Goal: Task Accomplishment & Management: Manage account settings

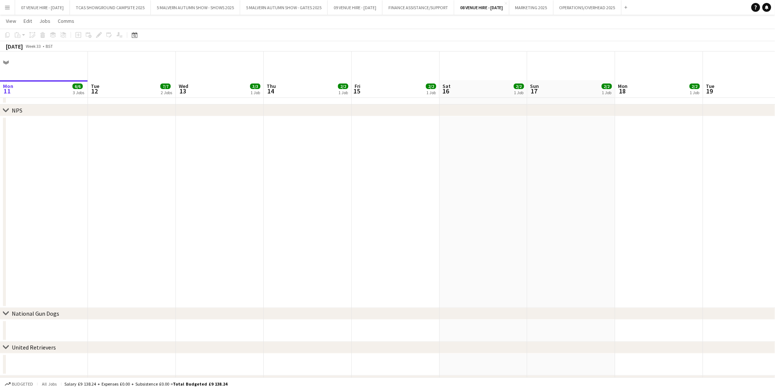
scroll to position [0, 221]
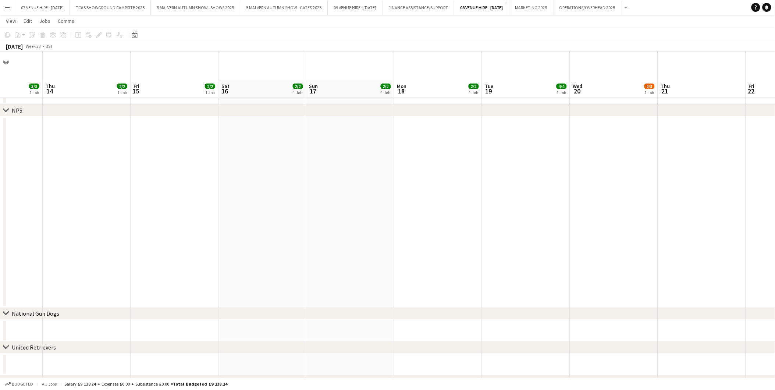
click at [7, 9] on app-icon "Menu" at bounding box center [7, 7] width 6 height 6
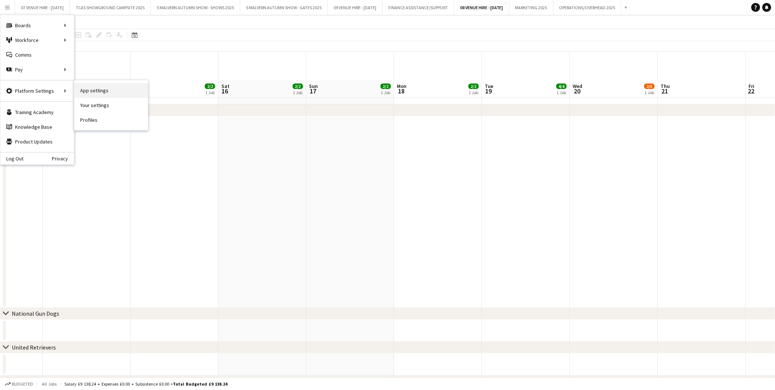
click at [90, 87] on link "App settings" at bounding box center [111, 90] width 74 height 15
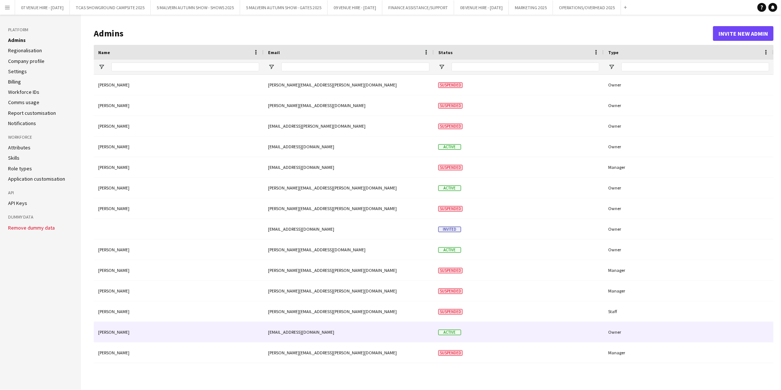
click at [289, 330] on div "[EMAIL_ADDRESS][DOMAIN_NAME]" at bounding box center [349, 332] width 170 height 20
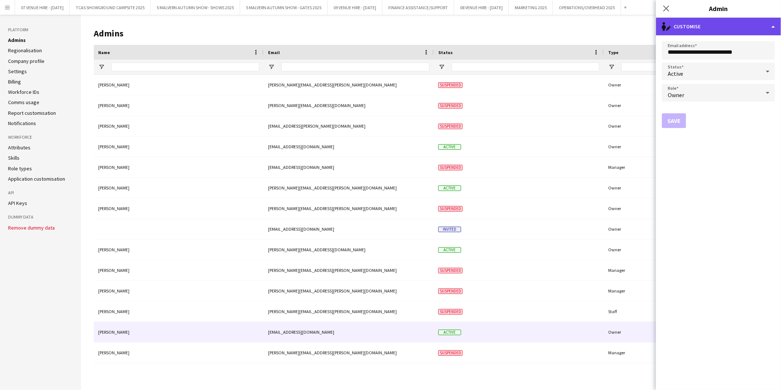
click at [694, 31] on div "single-neutral-actions-edit-1 Customise" at bounding box center [718, 27] width 125 height 18
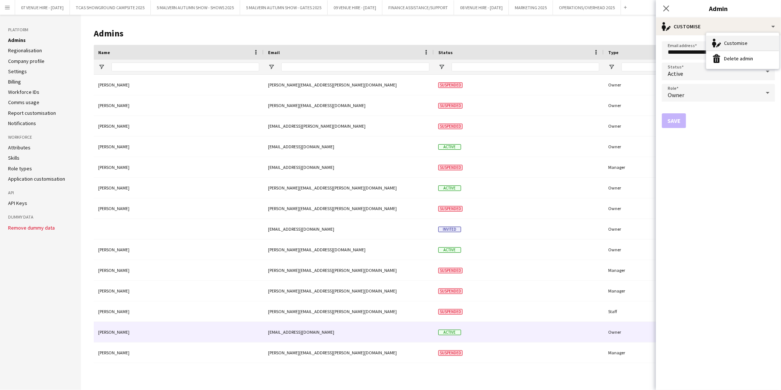
click at [732, 40] on div "Customise Customise" at bounding box center [742, 43] width 73 height 15
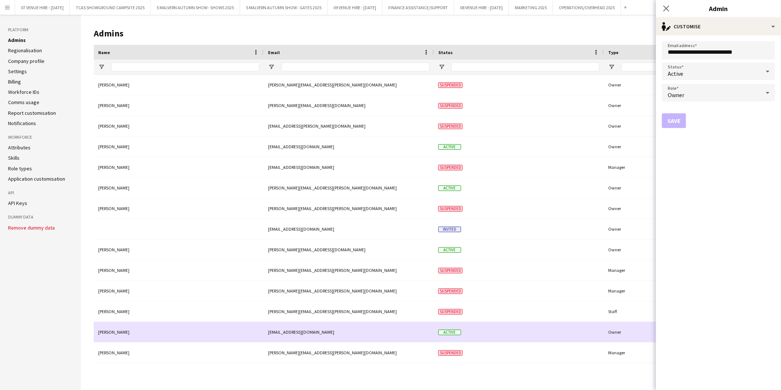
click at [104, 332] on div "Hallie Maybanks" at bounding box center [179, 332] width 170 height 20
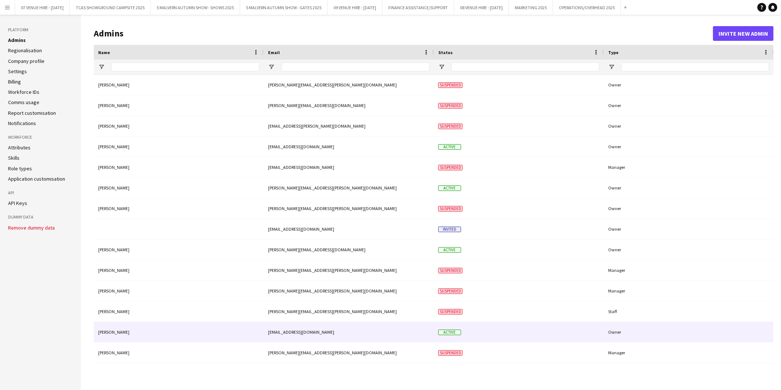
click at [104, 332] on div "Hallie Maybanks" at bounding box center [179, 332] width 170 height 20
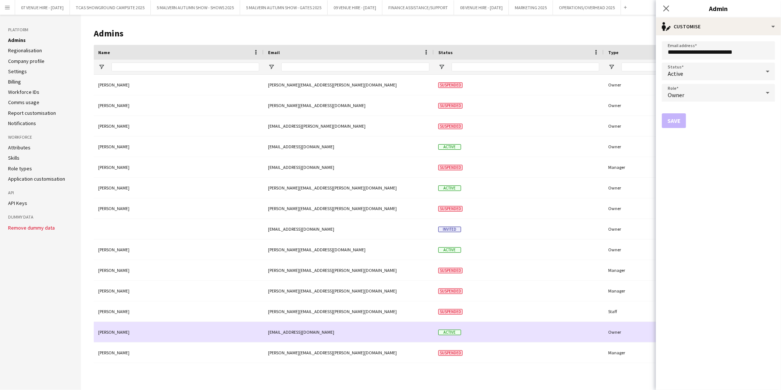
click at [104, 332] on div "Hallie Maybanks" at bounding box center [179, 332] width 170 height 20
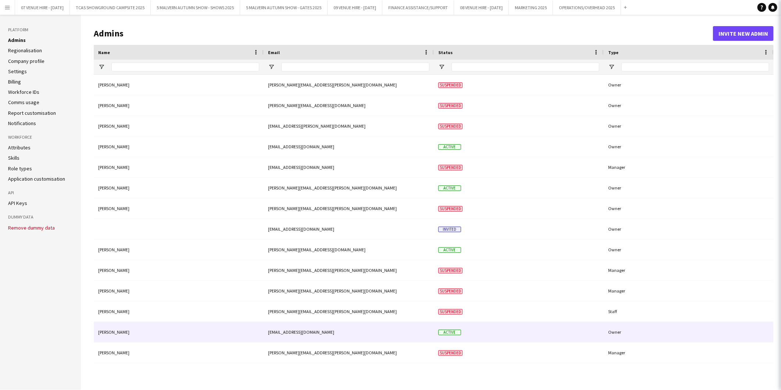
click at [104, 332] on div "Hallie Maybanks" at bounding box center [179, 332] width 170 height 20
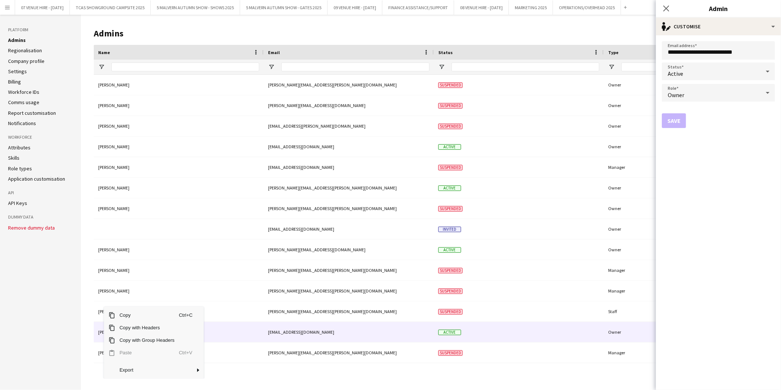
click at [64, 312] on aside "Platform Admins Regionalisation Company profile Settings Billing Workforce IDs …" at bounding box center [40, 202] width 81 height 375
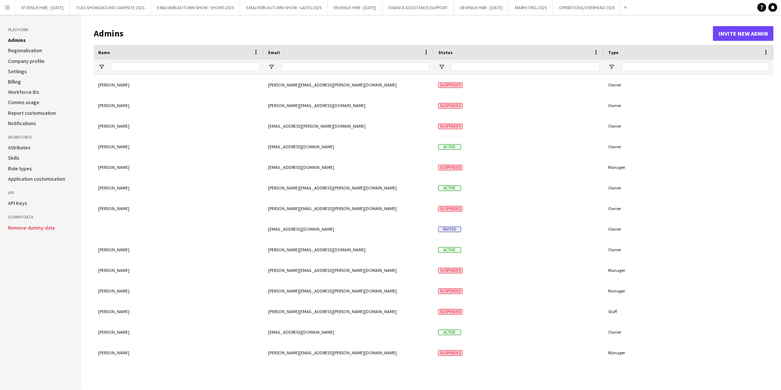
drag, startPoint x: 125, startPoint y: 329, endPoint x: 86, endPoint y: 329, distance: 39.0
click at [86, 329] on main "Admins Invite new admin Drag here to set row groups Name Email Status Type Name…" at bounding box center [431, 202] width 700 height 375
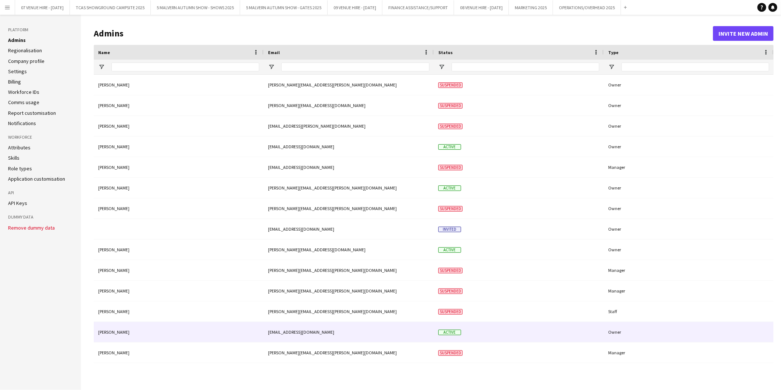
click at [104, 332] on div "Hallie Maybanks" at bounding box center [179, 332] width 170 height 20
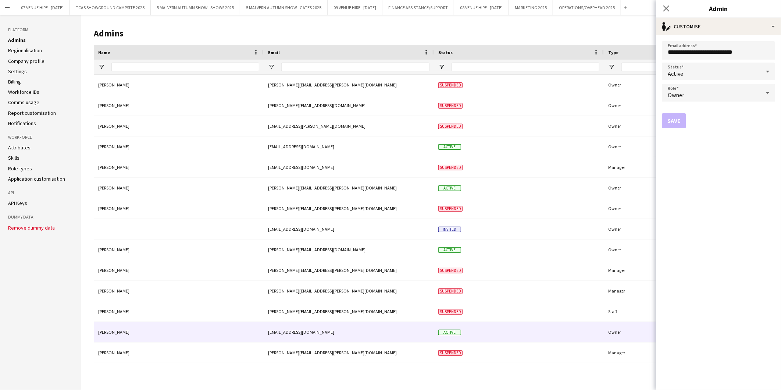
click at [16, 40] on link "Admins" at bounding box center [17, 40] width 18 height 7
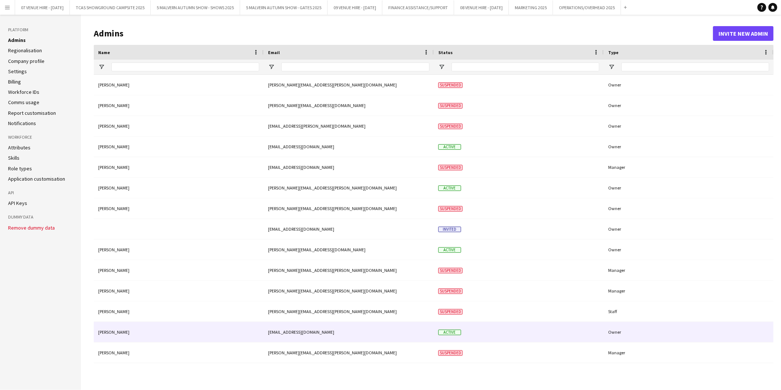
click at [122, 333] on div "Hallie Maybanks" at bounding box center [179, 332] width 170 height 20
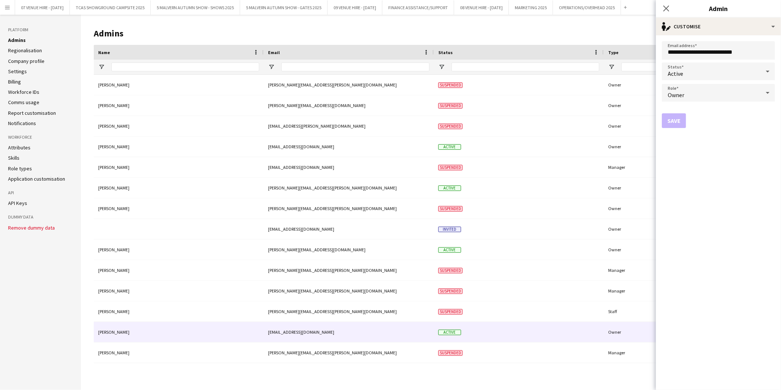
click at [710, 140] on form "**********" at bounding box center [718, 212] width 125 height 354
click at [697, 32] on div "single-neutral-actions-edit-1 Customise" at bounding box center [718, 27] width 125 height 18
click at [730, 57] on button "Delete admin Delete admin" at bounding box center [742, 58] width 73 height 15
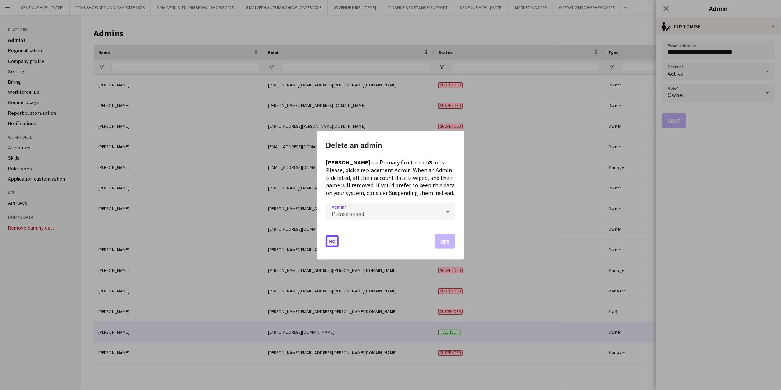
click at [333, 240] on button "No" at bounding box center [332, 241] width 13 height 12
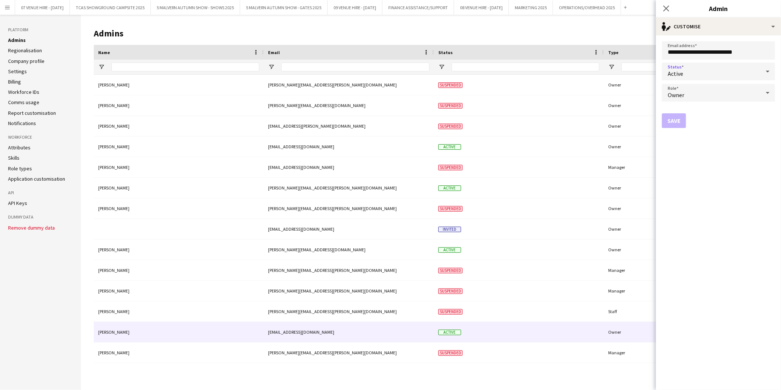
click at [684, 69] on div "Active" at bounding box center [711, 71] width 99 height 18
click at [677, 108] on span "Suspended" at bounding box center [718, 110] width 101 height 7
click at [674, 118] on button "Save" at bounding box center [674, 120] width 24 height 15
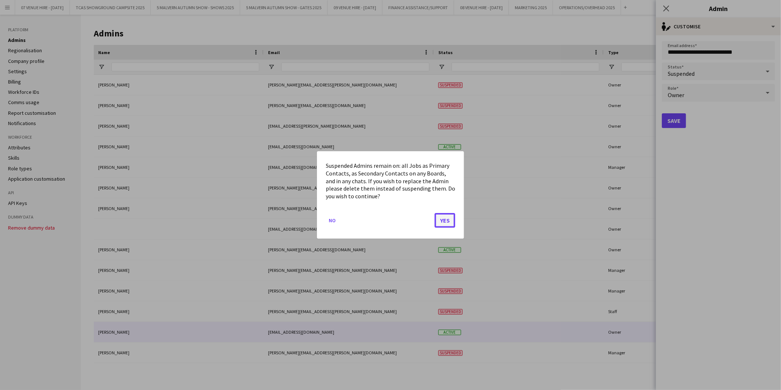
click at [443, 219] on button "Yes" at bounding box center [444, 220] width 21 height 15
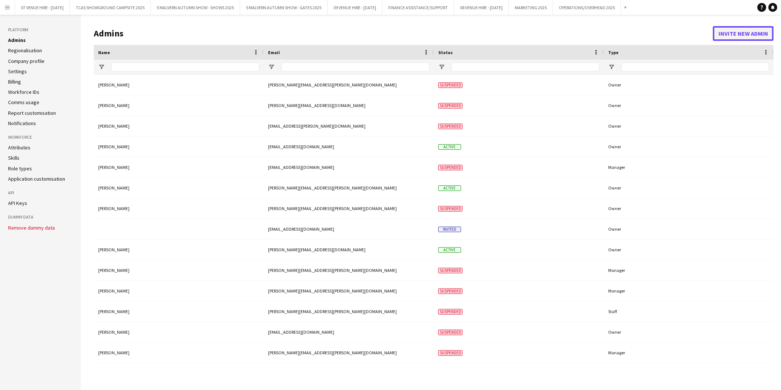
click at [720, 31] on button "Invite new admin" at bounding box center [743, 33] width 61 height 15
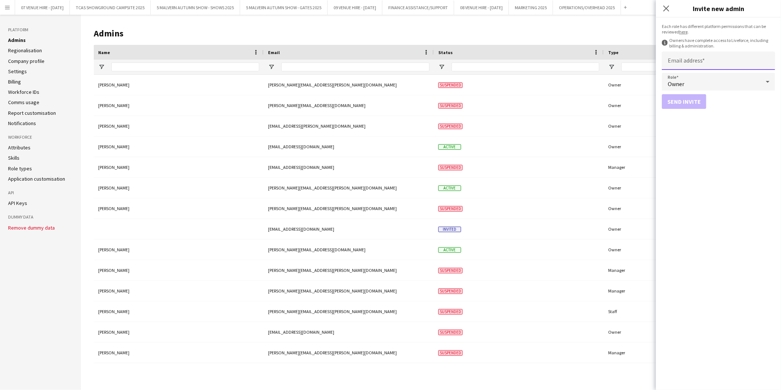
click at [690, 58] on input "Email address" at bounding box center [718, 60] width 113 height 18
type input "**********"
click at [684, 99] on button "Send invite" at bounding box center [684, 101] width 44 height 15
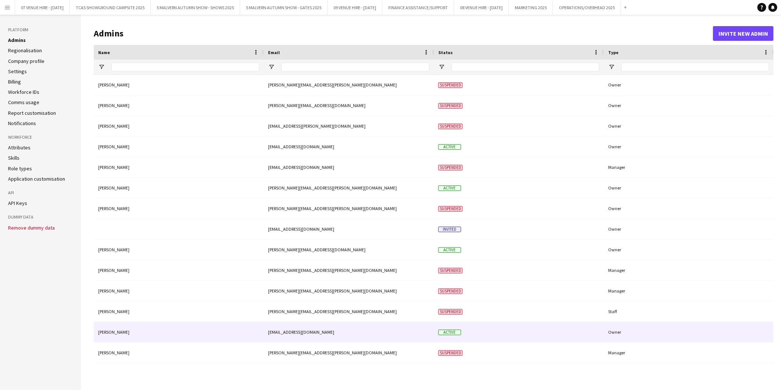
click at [118, 333] on div "Hallie Maybanks" at bounding box center [179, 332] width 170 height 20
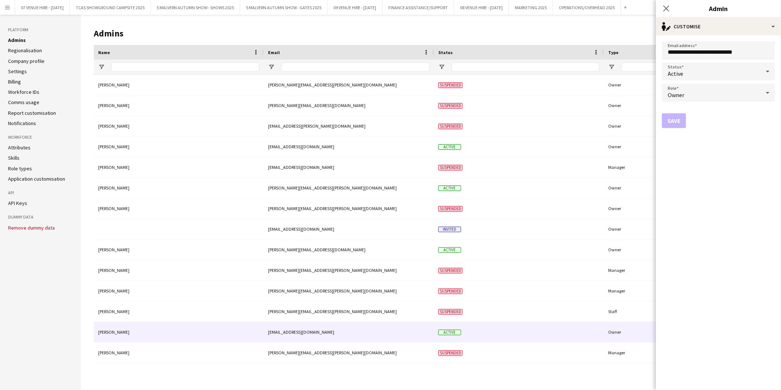
click at [677, 68] on div "Active" at bounding box center [711, 71] width 99 height 18
click at [683, 108] on span "Suspended" at bounding box center [718, 110] width 101 height 7
